Goal: Task Accomplishment & Management: Manage account settings

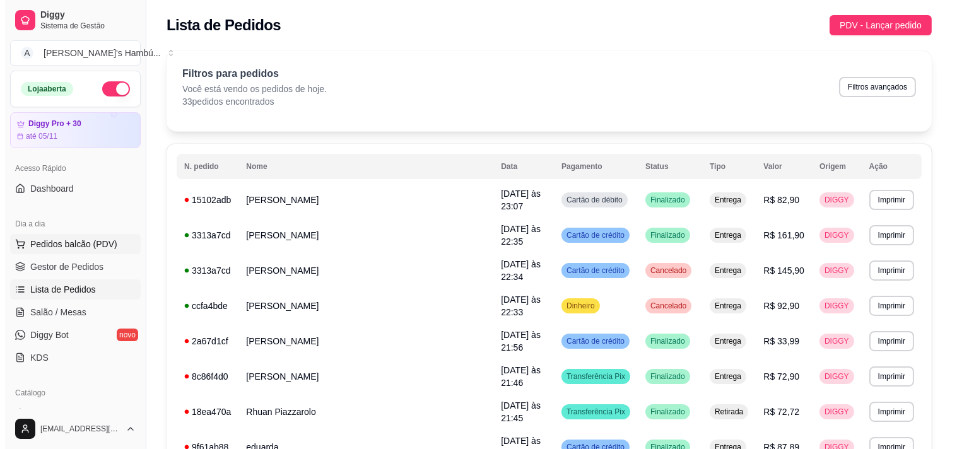
scroll to position [140, 0]
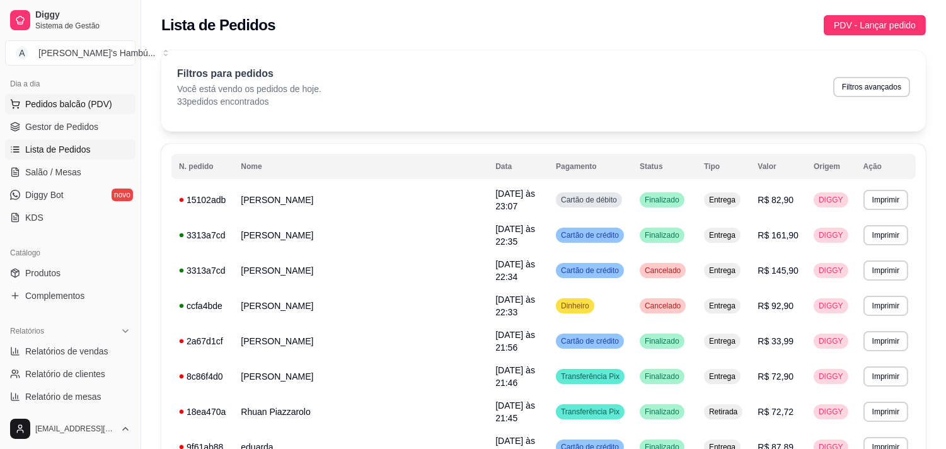
click at [68, 102] on span "Pedidos balcão (PDV)" at bounding box center [68, 104] width 87 height 13
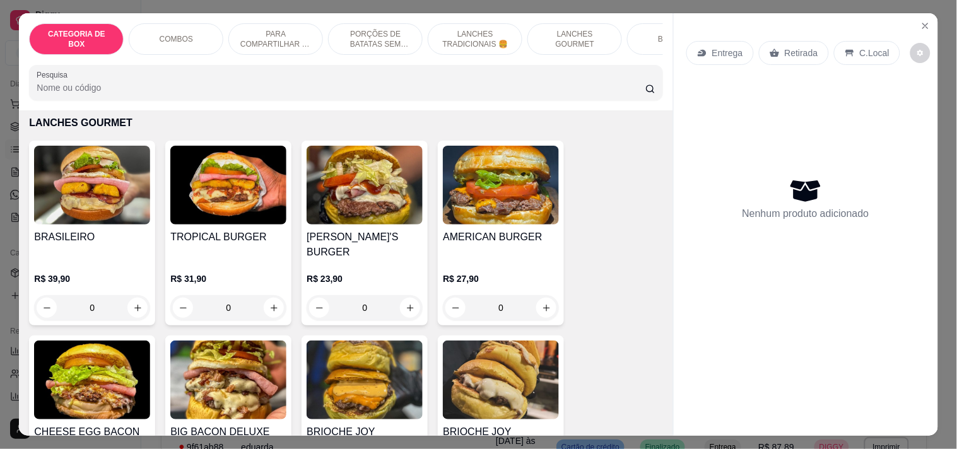
scroll to position [2416, 0]
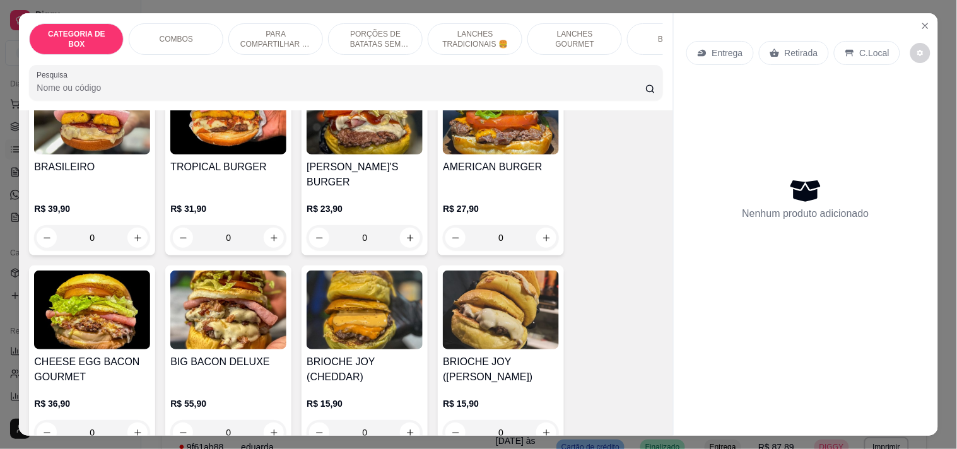
click at [90, 160] on h4 "BRASILEIRO" at bounding box center [92, 167] width 116 height 15
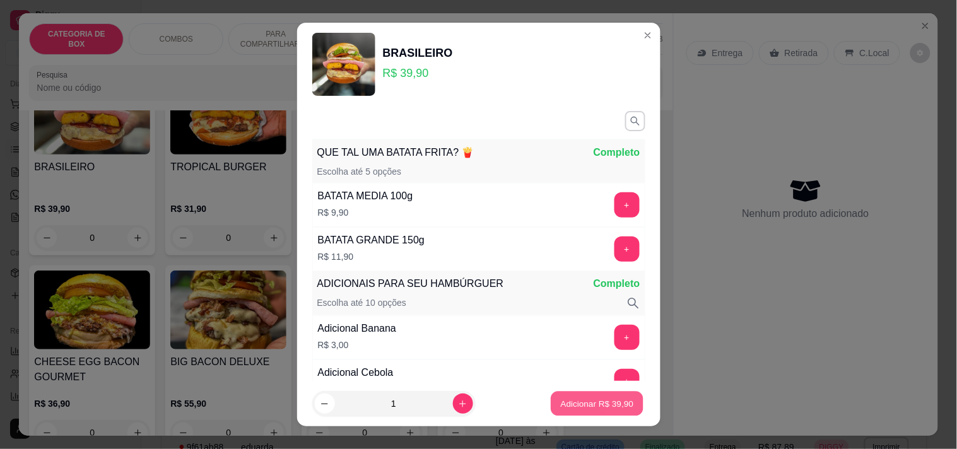
click at [591, 395] on button "Adicionar R$ 39,90" at bounding box center [597, 404] width 93 height 25
type input "1"
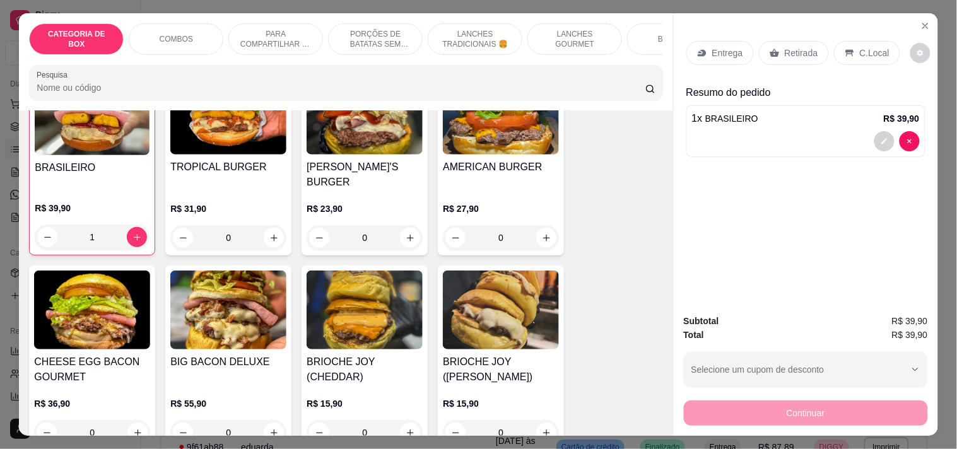
scroll to position [2417, 0]
click at [712, 47] on p "Entrega" at bounding box center [727, 53] width 31 height 13
click at [921, 21] on icon "Close" at bounding box center [925, 26] width 10 height 10
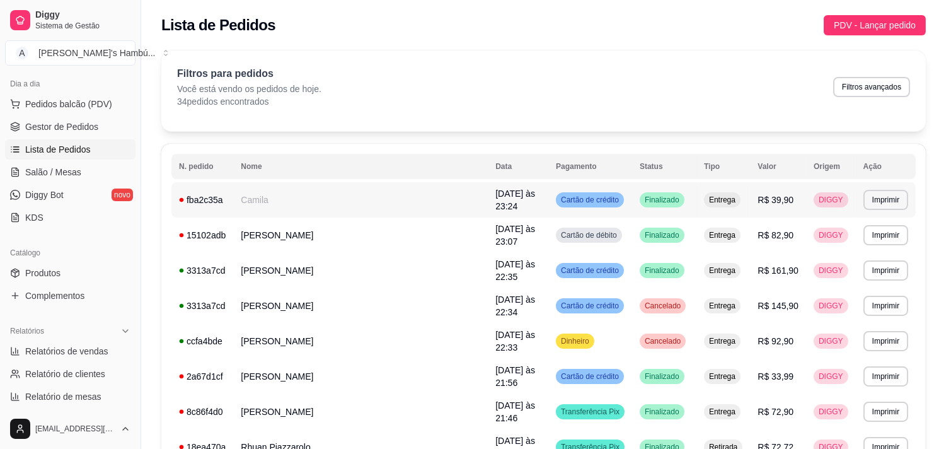
click at [318, 194] on td "Camila" at bounding box center [360, 199] width 255 height 35
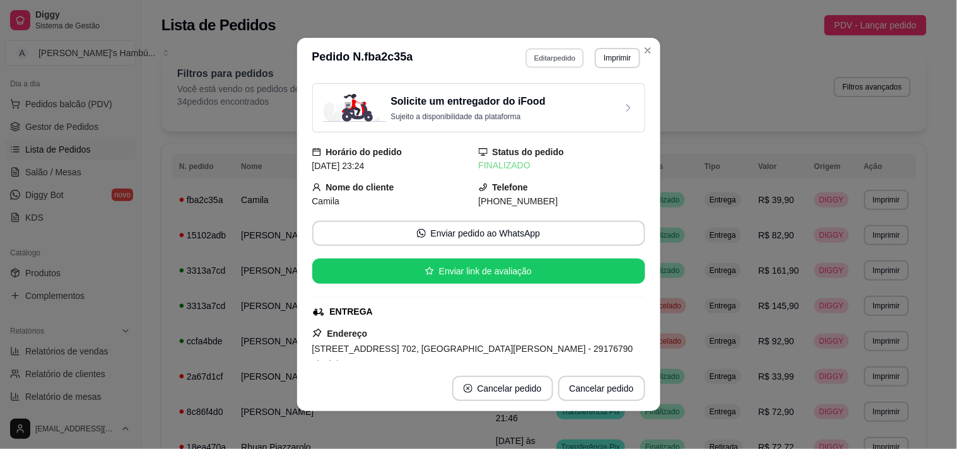
click at [572, 50] on button "Editar pedido" at bounding box center [554, 58] width 59 height 20
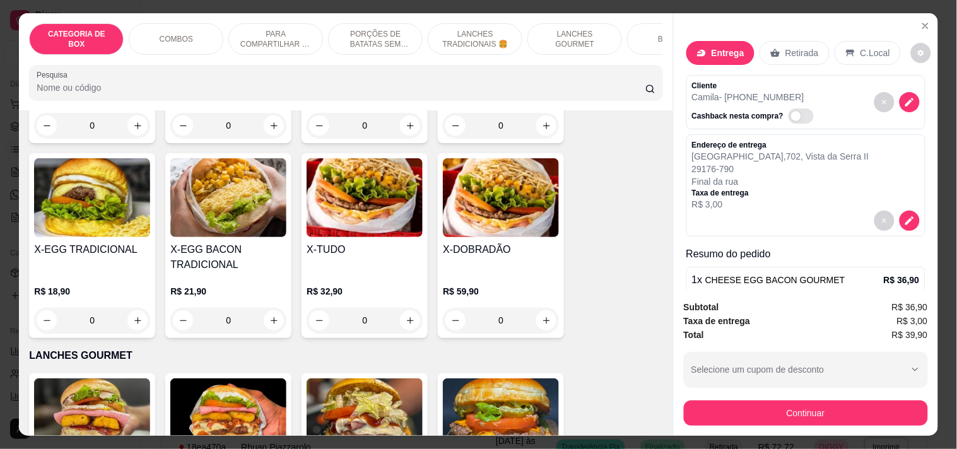
scroll to position [2276, 0]
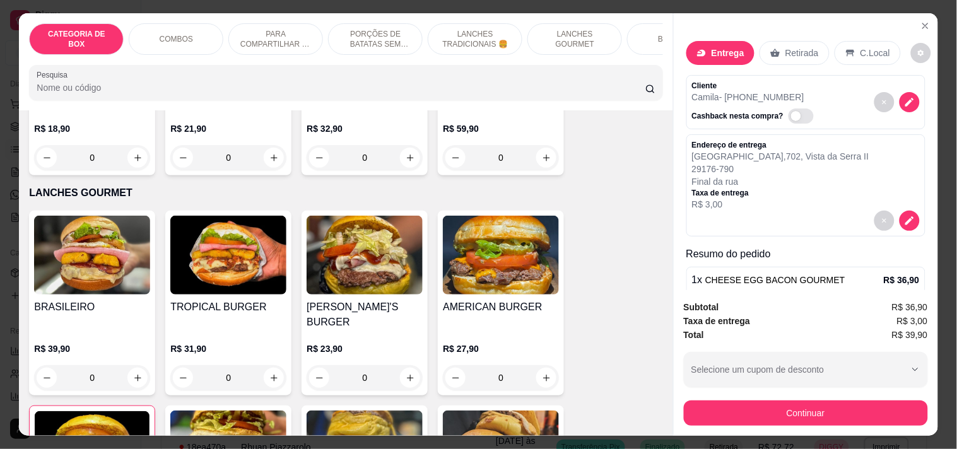
click at [71, 276] on img at bounding box center [92, 255] width 116 height 79
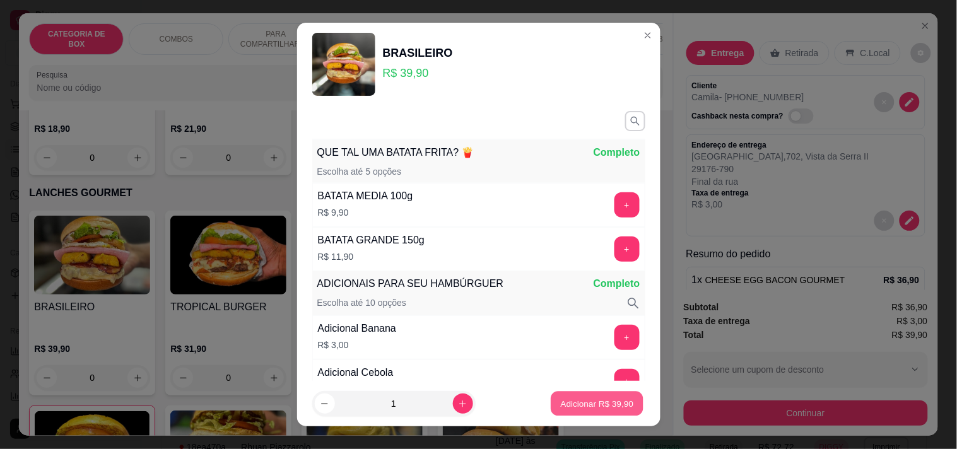
click at [591, 402] on p "Adicionar R$ 39,90" at bounding box center [597, 404] width 73 height 12
type input "1"
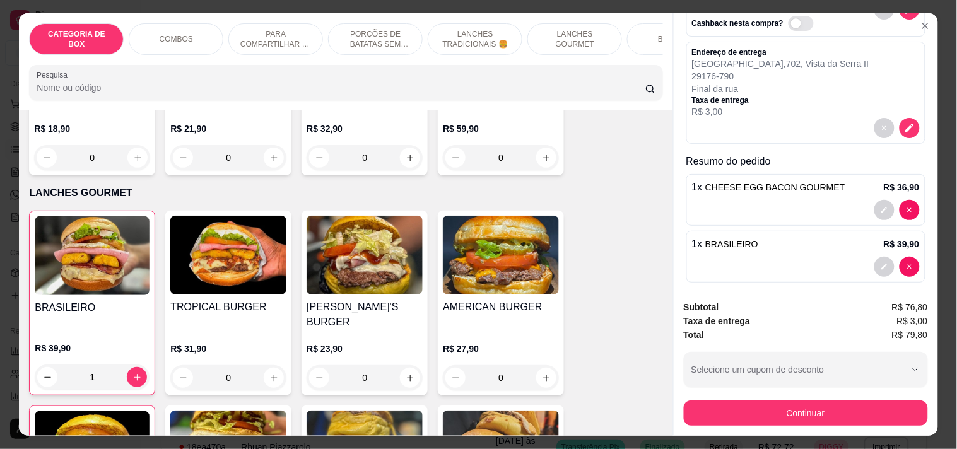
scroll to position [103, 0]
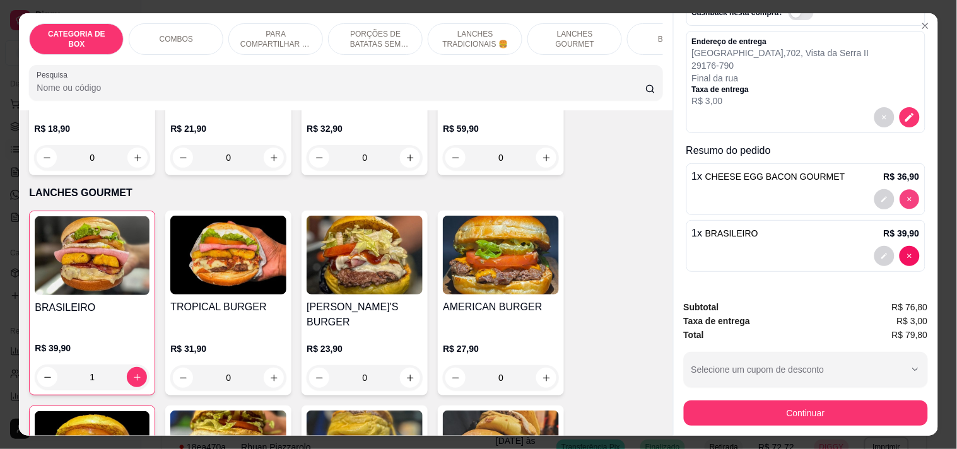
type input "0"
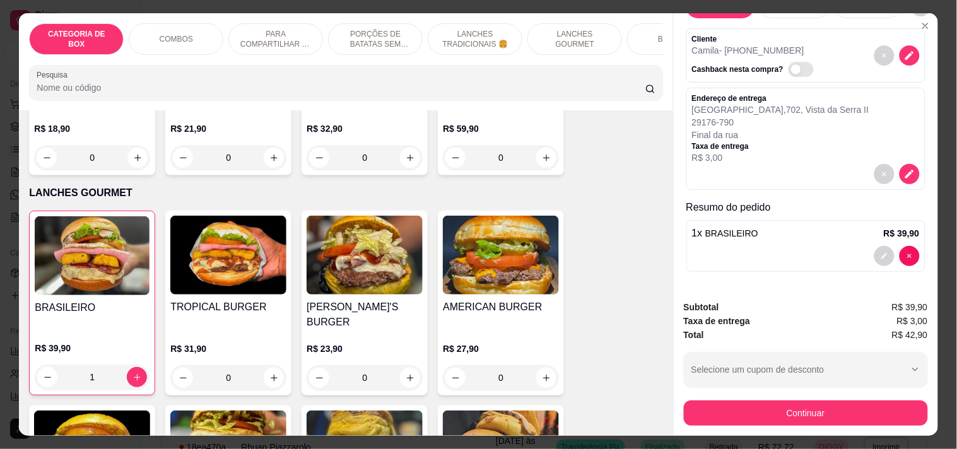
scroll to position [46, 0]
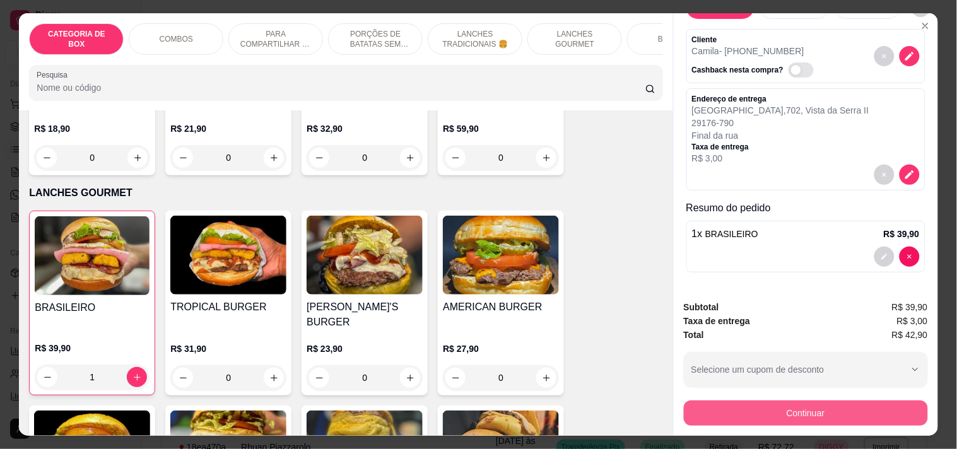
click at [802, 414] on button "Continuar" at bounding box center [805, 412] width 244 height 25
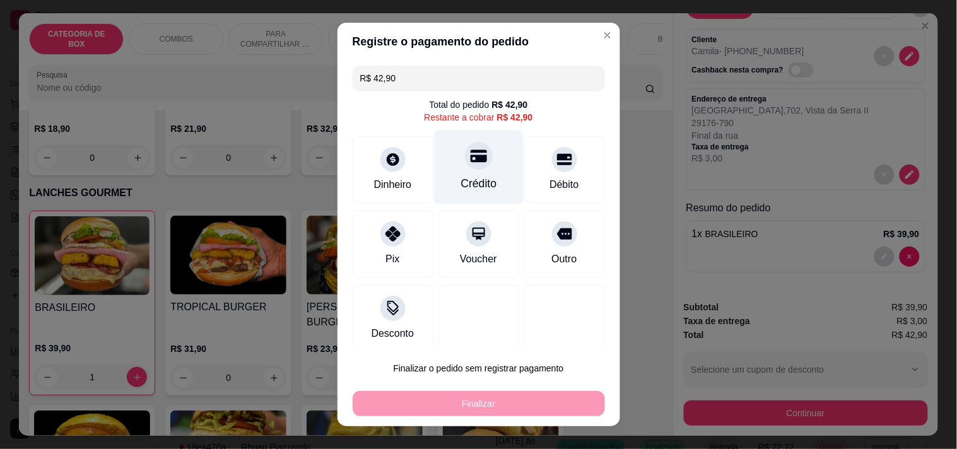
click at [463, 175] on div "Crédito" at bounding box center [478, 183] width 36 height 16
type input "R$ 0,00"
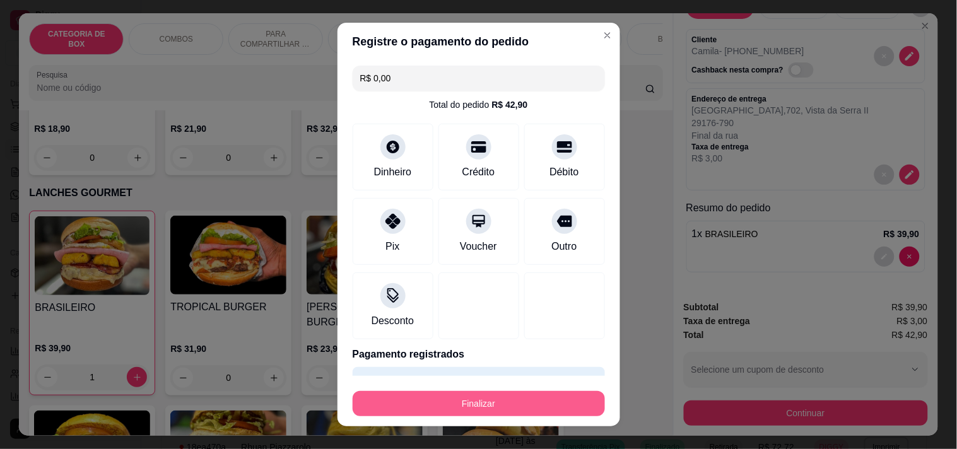
click at [470, 399] on button "Finalizar" at bounding box center [478, 403] width 252 height 25
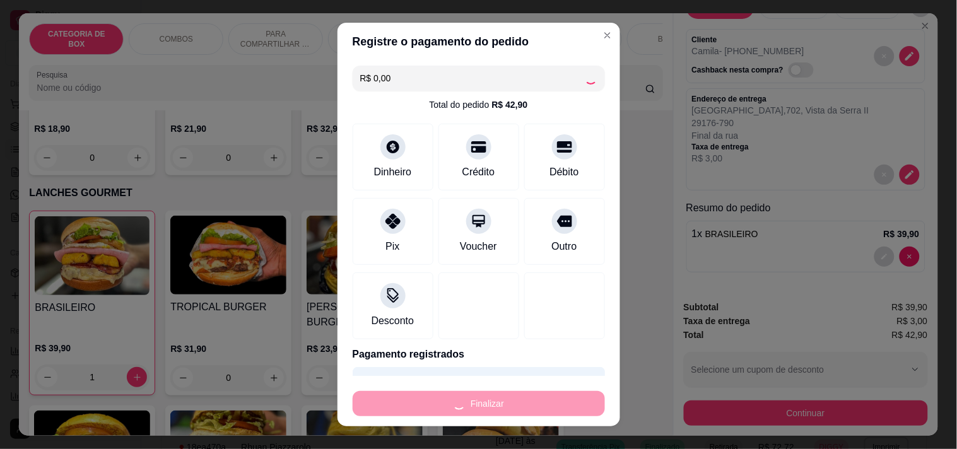
type input "0"
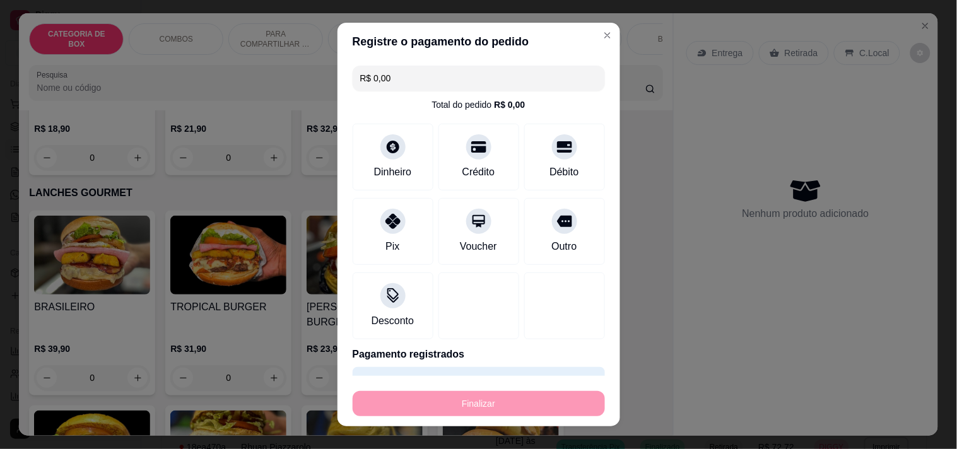
type input "-R$ 42,90"
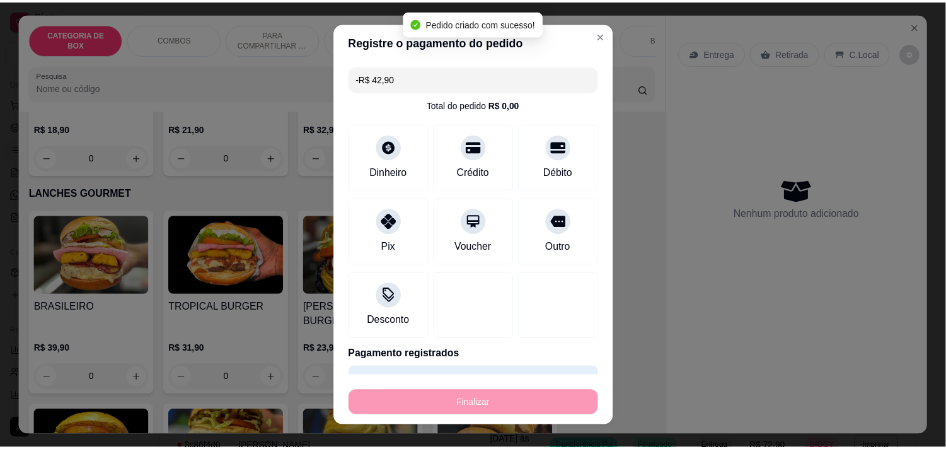
scroll to position [0, 0]
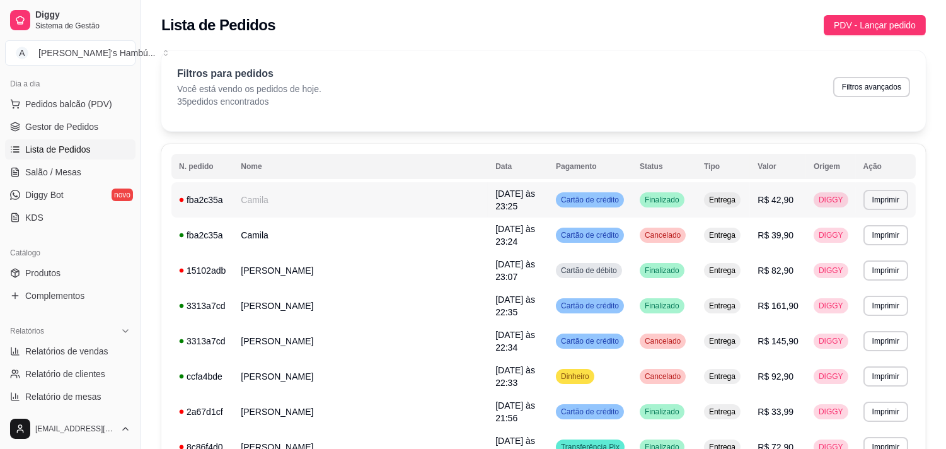
click at [322, 199] on td "Camila" at bounding box center [360, 199] width 255 height 35
click at [43, 351] on span "Relatórios de vendas" at bounding box center [66, 351] width 83 height 13
select select "ALL"
select select "0"
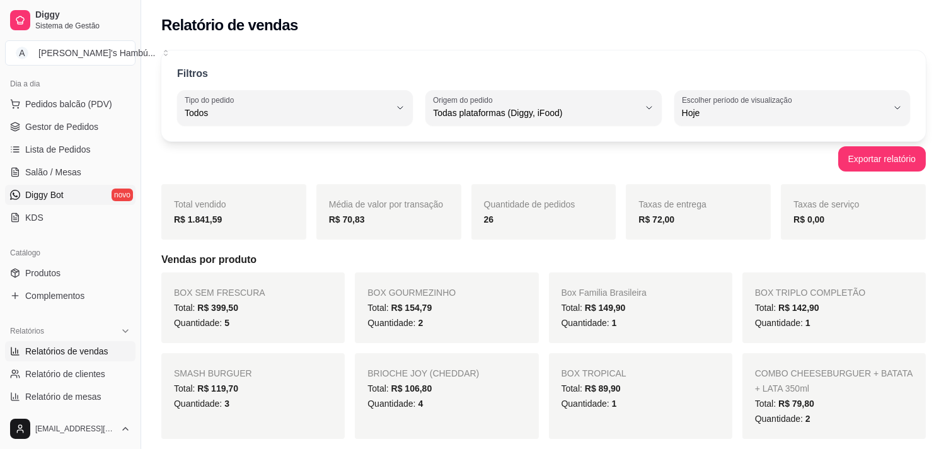
click at [49, 194] on span "Diggy Bot" at bounding box center [44, 195] width 38 height 13
